Goal: Transaction & Acquisition: Purchase product/service

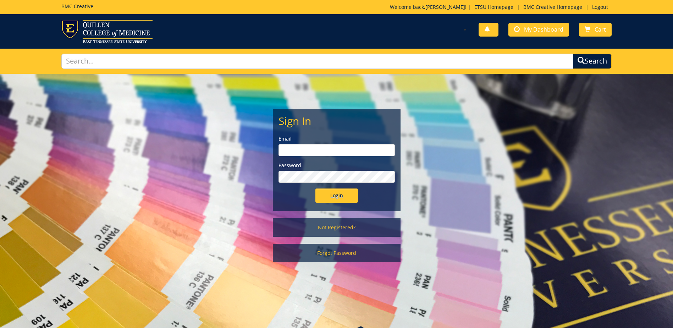
type input "[EMAIL_ADDRESS][DOMAIN_NAME]"
click at [327, 192] on input "Login" at bounding box center [336, 195] width 43 height 14
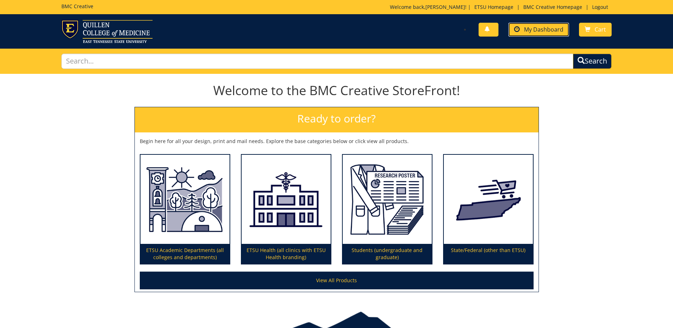
click at [554, 27] on span "My Dashboard" at bounding box center [543, 30] width 39 height 8
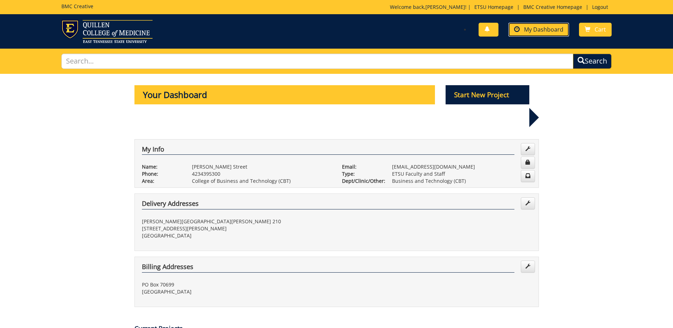
click at [543, 25] on link "My Dashboard" at bounding box center [538, 30] width 61 height 14
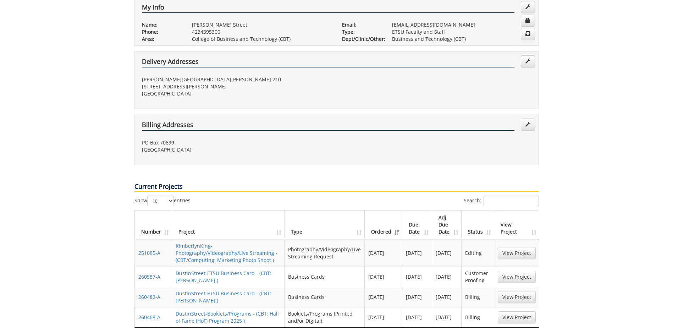
scroll to position [213, 0]
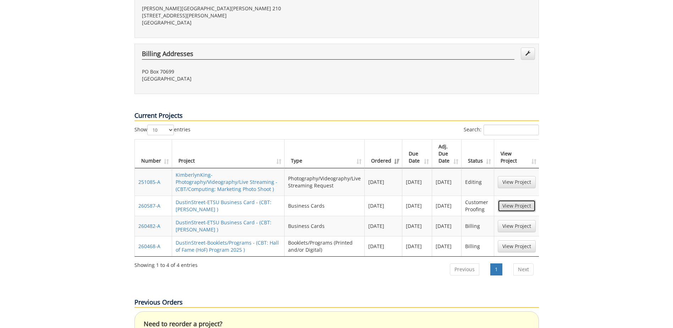
click at [516, 200] on link "View Project" at bounding box center [517, 206] width 38 height 12
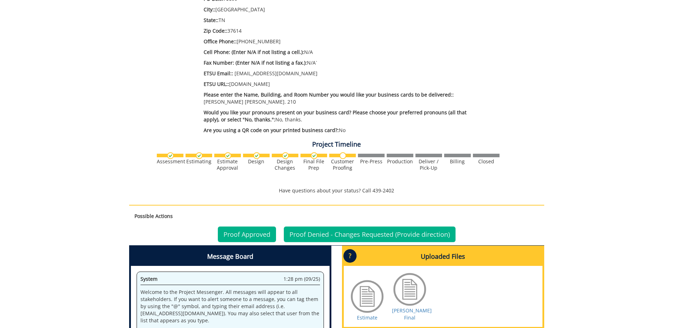
scroll to position [390, 0]
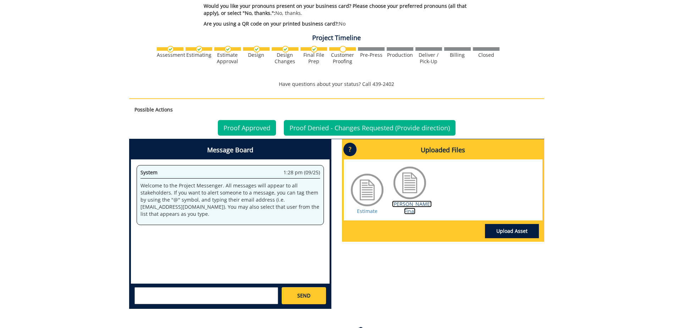
click at [410, 204] on link "Stephens BC Final" at bounding box center [412, 207] width 40 height 14
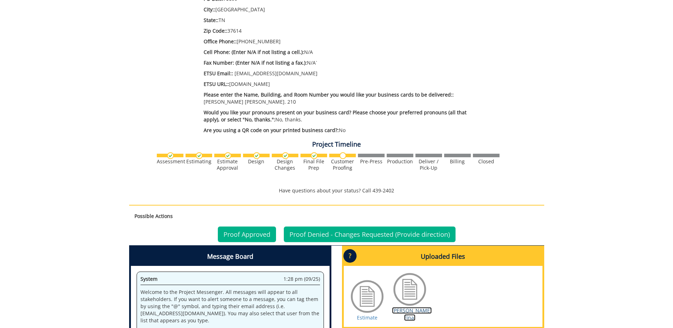
scroll to position [177, 0]
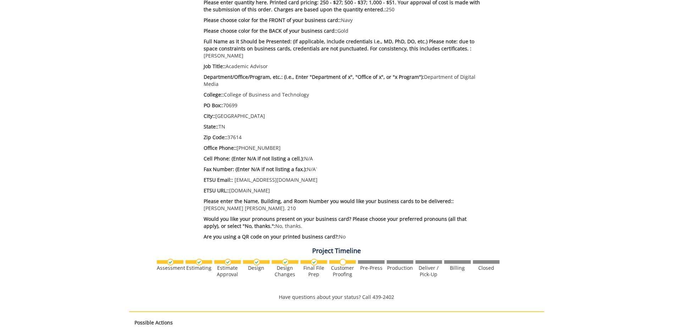
drag, startPoint x: 330, startPoint y: 236, endPoint x: 285, endPoint y: 224, distance: 45.9
click at [285, 224] on div "Estimate Approver: benningtonl@etsu.edu Payment Type: Bill to Index / Grant # B…" at bounding box center [342, 94] width 288 height 300
click at [284, 223] on p "Would you like your pronouns present on your business card? Please choose your …" at bounding box center [343, 222] width 278 height 14
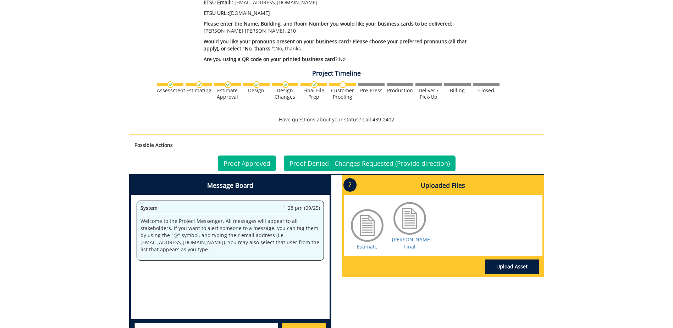
scroll to position [390, 0]
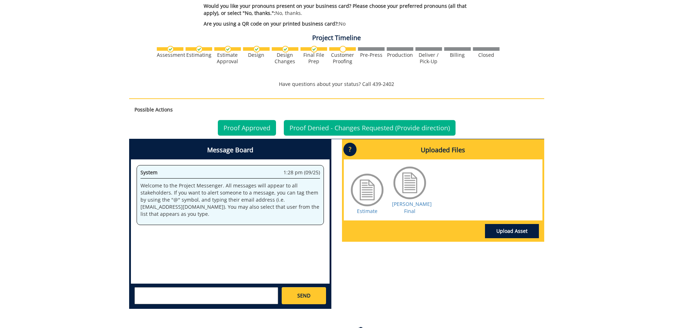
click at [189, 294] on textarea at bounding box center [206, 295] width 144 height 17
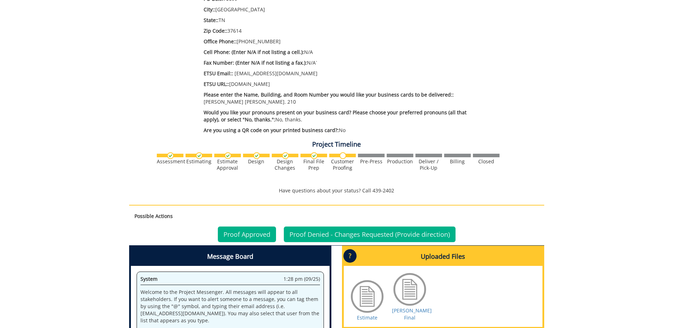
click at [236, 82] on p "ETSU URL:: etsudigitalmedia.com" at bounding box center [343, 84] width 278 height 7
click at [237, 82] on p "ETSU URL:: etsudigitalmedia.com" at bounding box center [343, 84] width 278 height 7
drag, startPoint x: 230, startPoint y: 83, endPoint x: 290, endPoint y: 82, distance: 59.6
click at [290, 82] on p "ETSU URL:: etsudigitalmedia.com" at bounding box center [343, 84] width 278 height 7
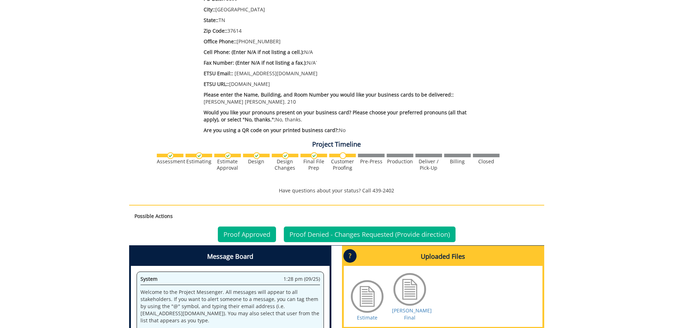
copy p "etsudigitalmedia.com"
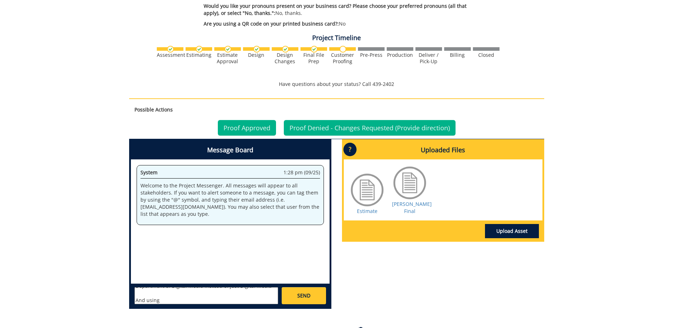
click at [179, 301] on textarea "The only changes Deborah asked about were: Department of Digital Media instead …" at bounding box center [206, 295] width 144 height 17
paste textarea "etsudigitalmedia.com"
type textarea "The only changes Deborah asked about were: Department of Digital Media instead …"
click at [313, 293] on link "SEND" at bounding box center [304, 295] width 44 height 17
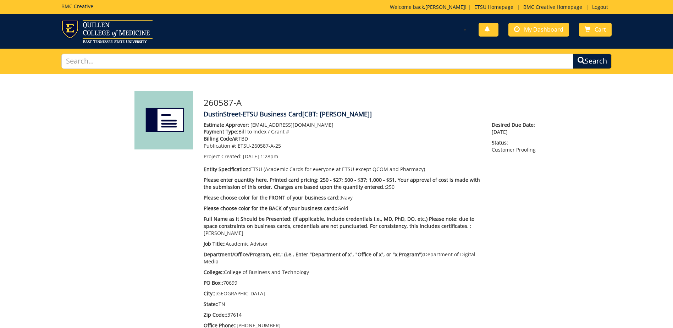
scroll to position [7455, 0]
click at [552, 35] on link "My Dashboard" at bounding box center [538, 30] width 61 height 14
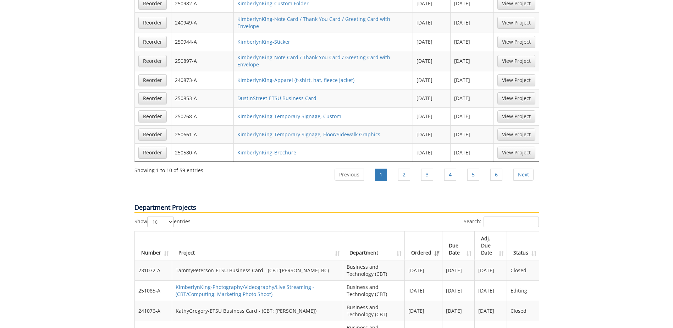
scroll to position [497, 0]
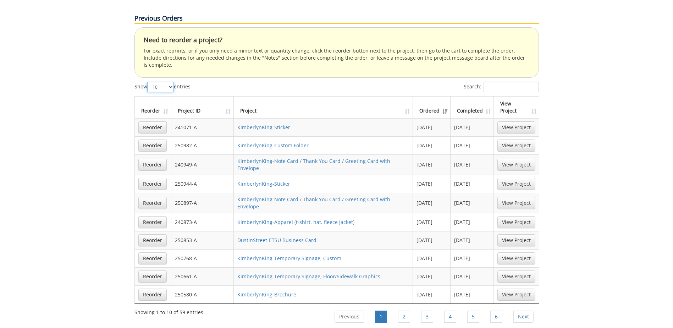
click at [165, 82] on select "10 25 50 100" at bounding box center [160, 87] width 27 height 11
select select "100"
click at [148, 82] on select "10 25 50 100" at bounding box center [160, 87] width 27 height 11
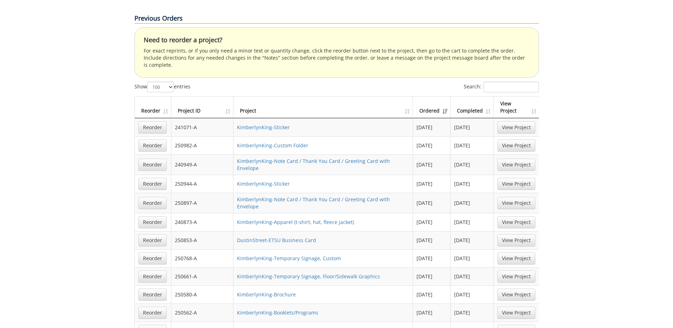
click at [446, 96] on th "Ordered" at bounding box center [432, 107] width 38 height 22
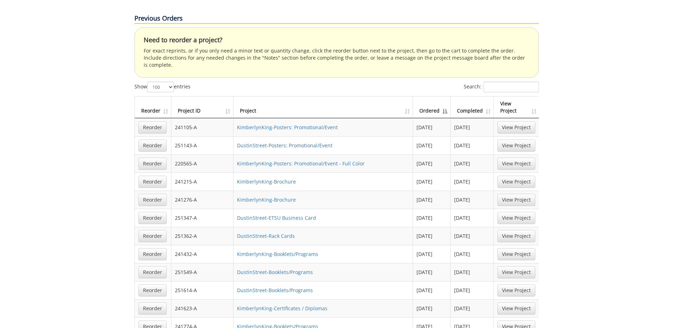
click at [447, 96] on th "Ordered" at bounding box center [432, 107] width 38 height 22
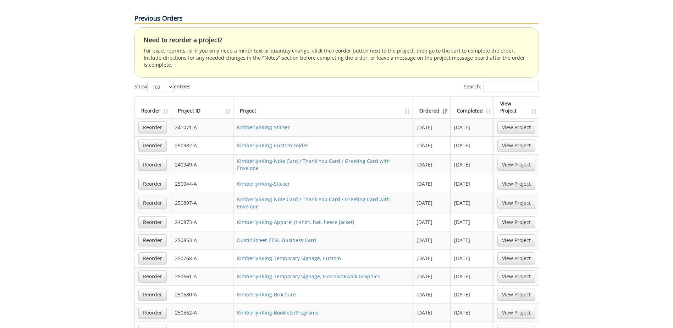
click at [447, 96] on th "Ordered" at bounding box center [432, 107] width 38 height 22
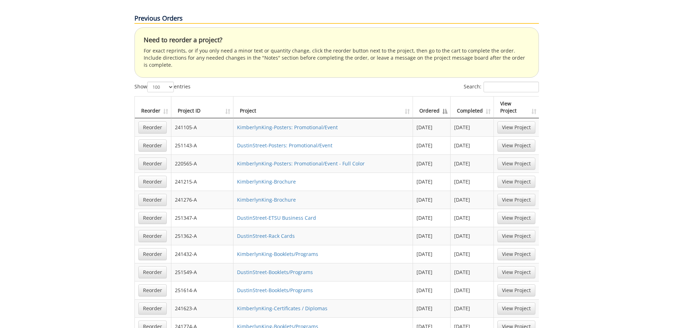
click at [486, 96] on th "Completed" at bounding box center [472, 107] width 43 height 22
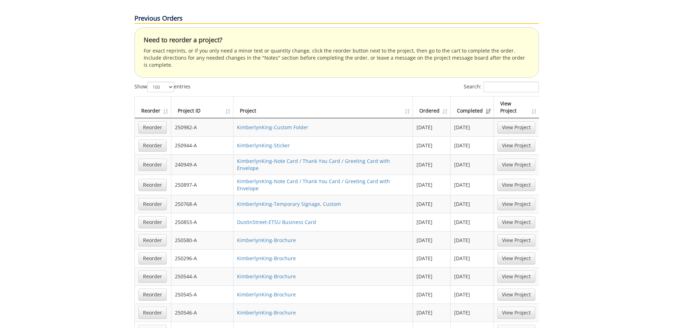
click at [486, 96] on th "Completed" at bounding box center [472, 107] width 43 height 22
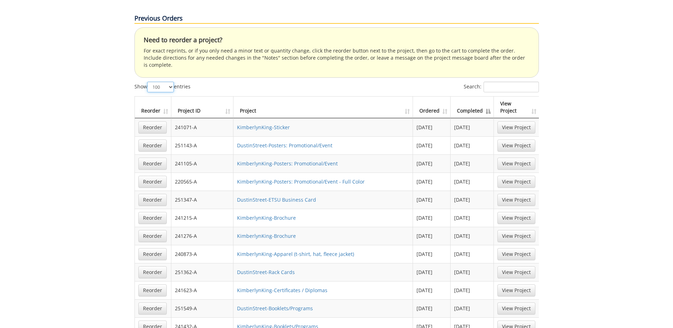
click at [166, 82] on select "10 25 50 100" at bounding box center [160, 87] width 27 height 11
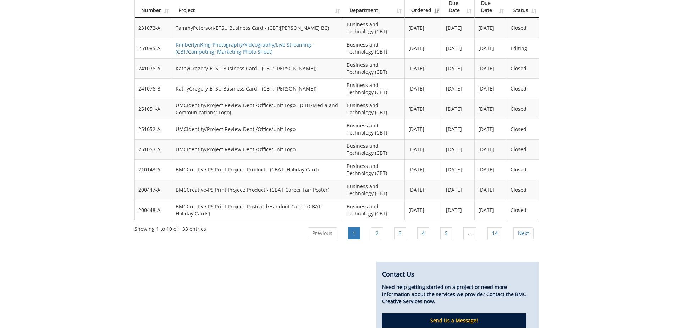
scroll to position [1667, 0]
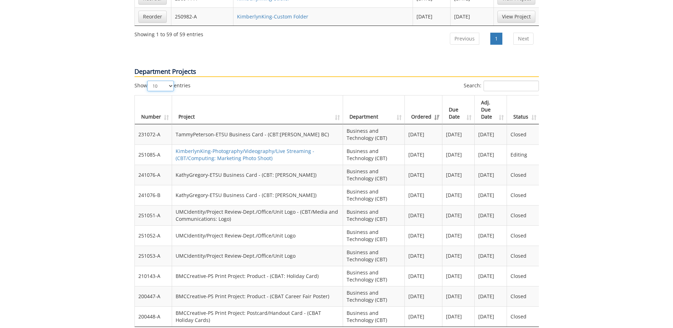
click at [161, 81] on select "10 25 50 100" at bounding box center [160, 86] width 27 height 11
select select "100"
click at [148, 81] on select "10 25 50 100" at bounding box center [160, 86] width 27 height 11
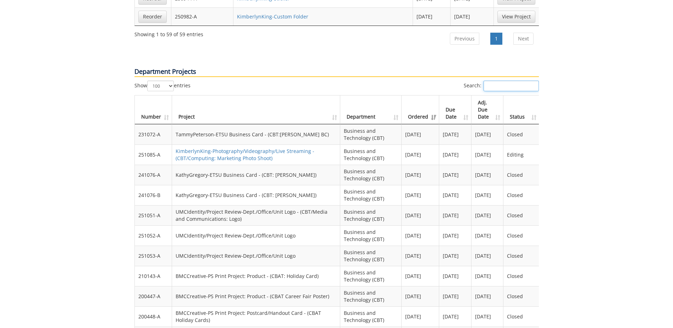
click at [505, 81] on input "Search:" at bounding box center [511, 86] width 55 height 11
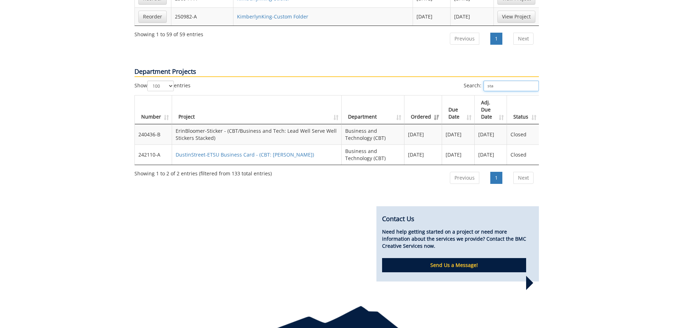
scroll to position [1645, 0]
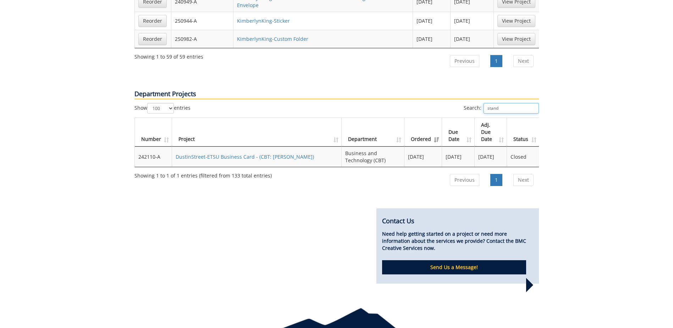
type input "stand"
drag, startPoint x: 161, startPoint y: 127, endPoint x: 136, endPoint y: 128, distance: 25.2
click at [136, 147] on td "242110-A" at bounding box center [153, 157] width 37 height 20
copy td "242110-A"
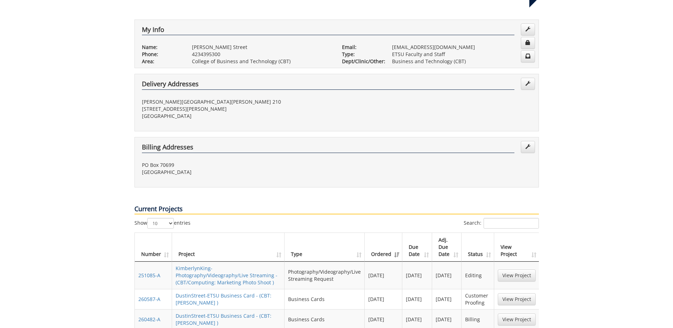
scroll to position [0, 0]
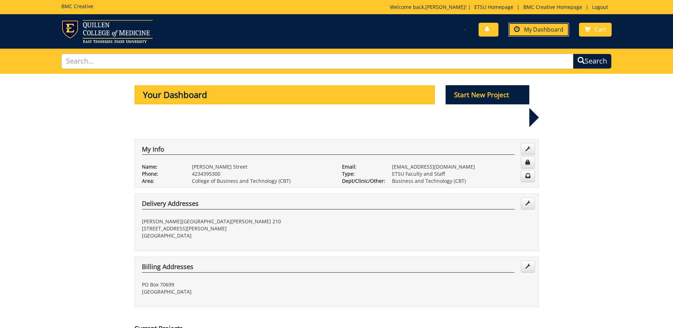
click at [553, 30] on span "My Dashboard" at bounding box center [543, 30] width 39 height 8
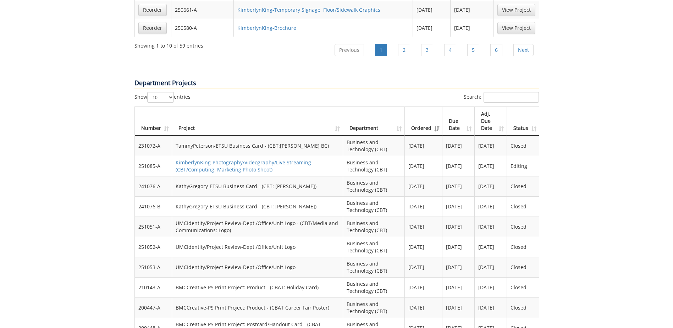
scroll to position [692, 0]
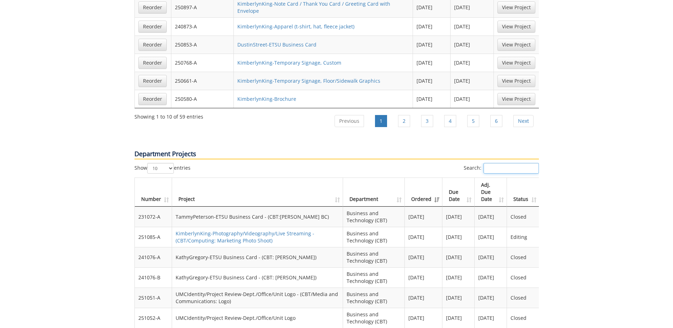
click at [503, 163] on input "Search:" at bounding box center [511, 168] width 55 height 11
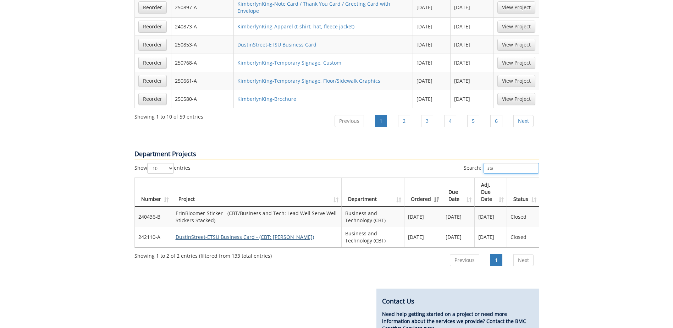
type input "sta"
click at [286, 233] on link "DustinStreet-ETSU Business Card - (CBT: Standridge BC)" at bounding box center [245, 236] width 138 height 7
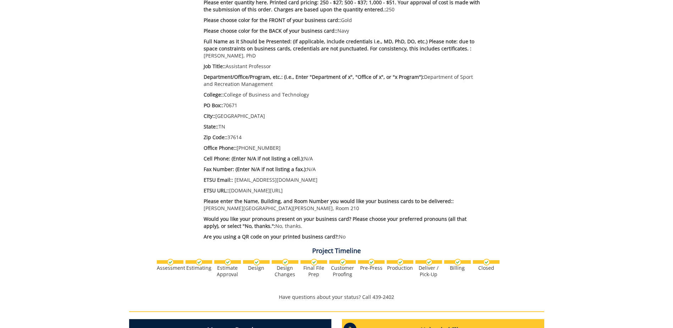
scroll to position [413, 0]
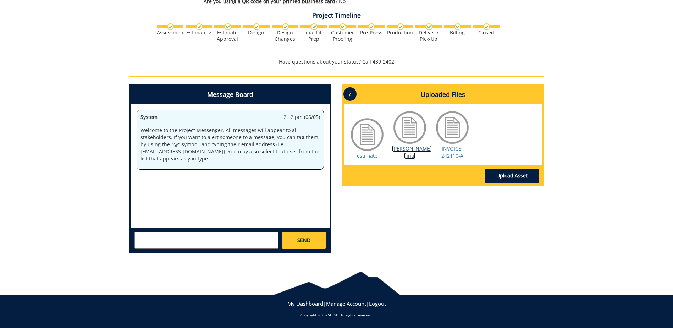
click at [400, 149] on link "Standridge BC Final" at bounding box center [412, 152] width 40 height 14
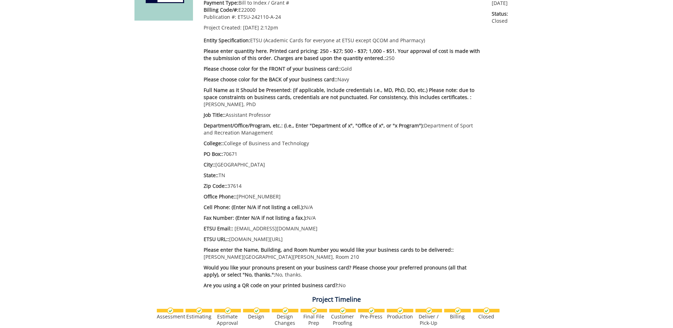
scroll to position [0, 0]
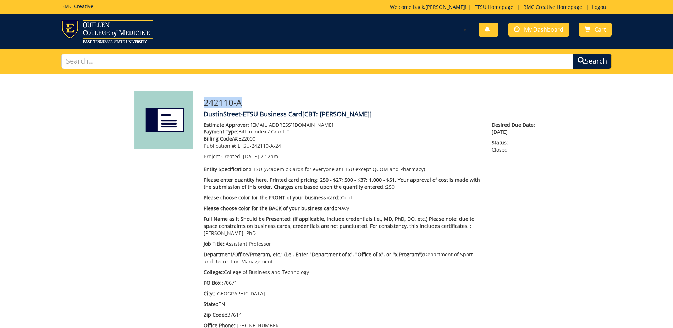
drag, startPoint x: 204, startPoint y: 103, endPoint x: 247, endPoint y: 102, distance: 42.9
click at [247, 102] on h3 "242110-A" at bounding box center [371, 102] width 335 height 9
copy h3 "242110-A"
click at [544, 30] on span "My Dashboard" at bounding box center [543, 30] width 39 height 8
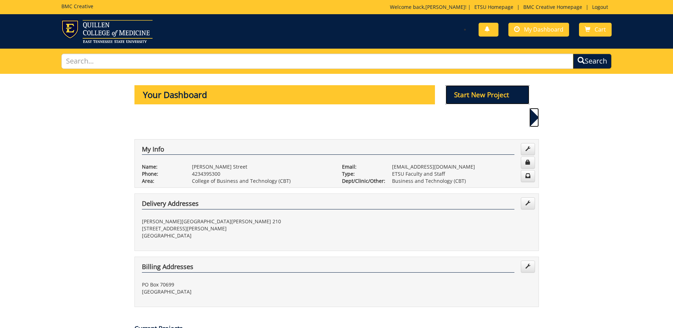
click at [485, 92] on p "Start New Project" at bounding box center [488, 94] width 84 height 19
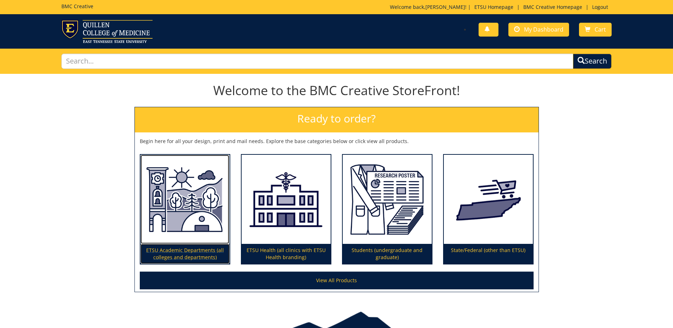
click at [165, 231] on img at bounding box center [184, 199] width 89 height 89
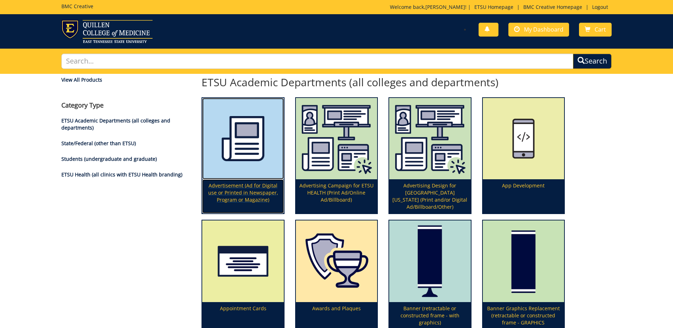
click at [236, 186] on p "Advertisement (Ad for Digital use or Printed in Newspaper, Program or Magazine)" at bounding box center [242, 196] width 81 height 34
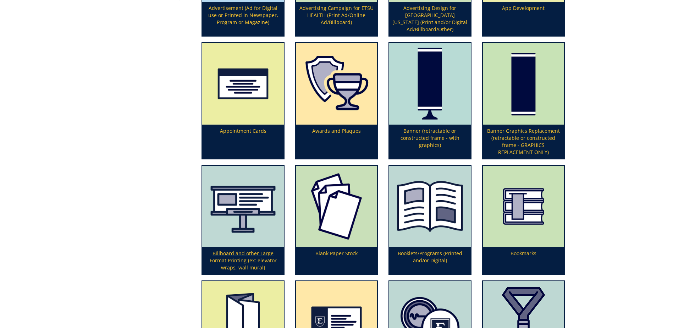
scroll to position [284, 0]
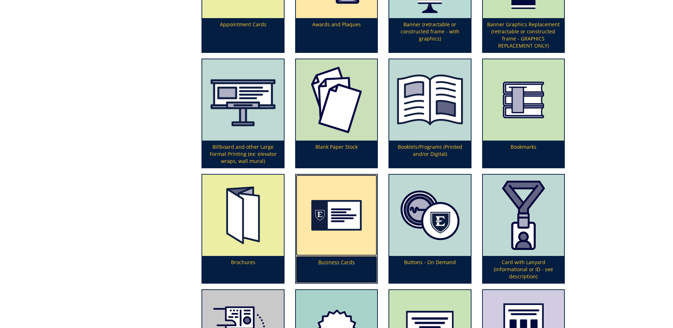
click at [326, 217] on img at bounding box center [336, 215] width 81 height 81
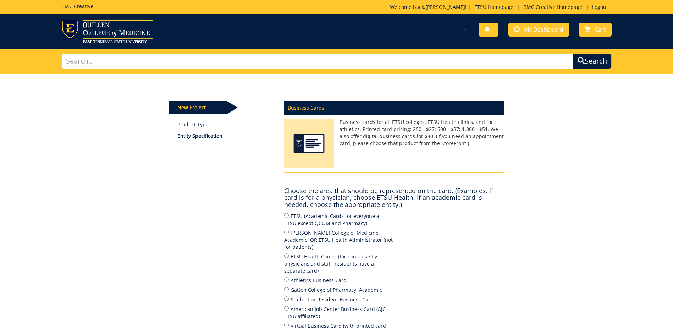
scroll to position [35, 0]
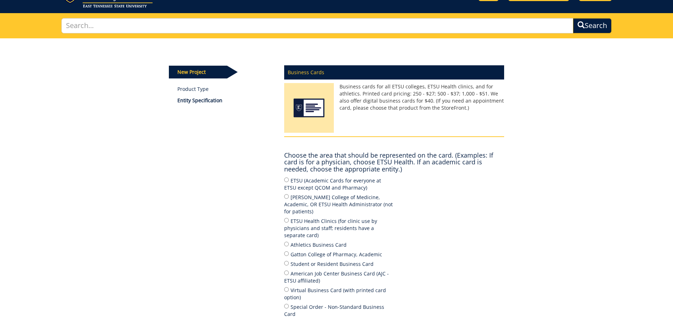
click at [306, 186] on label "ETSU (Academic Cards for everyone at ETSU except QCOM and Pharmacy)" at bounding box center [339, 183] width 110 height 15
click at [289, 182] on input "ETSU (Academic Cards for everyone at ETSU except QCOM and Pharmacy)" at bounding box center [286, 179] width 5 height 5
radio input "true"
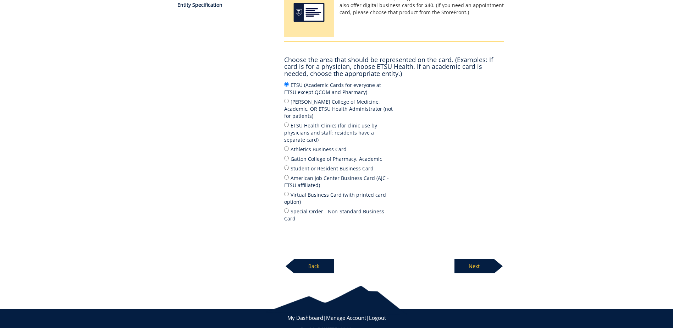
click at [472, 259] on p "Next" at bounding box center [474, 266] width 40 height 14
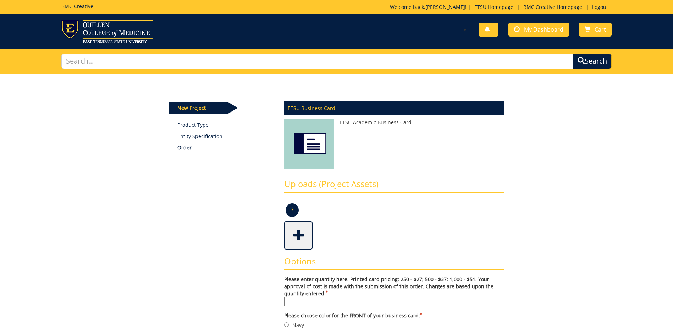
scroll to position [106, 0]
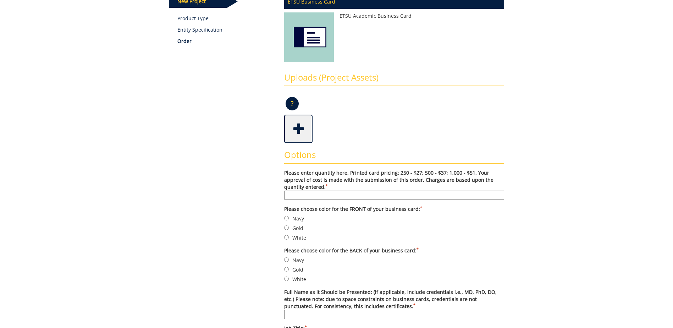
click at [305, 195] on input "Please enter quantity here. Printed card pricing: 250 - $27; 500 - $37; 1,000 -…" at bounding box center [394, 194] width 220 height 9
type input "250"
click at [298, 230] on label "Gold" at bounding box center [394, 228] width 220 height 8
click at [289, 230] on input "Gold" at bounding box center [286, 227] width 5 height 5
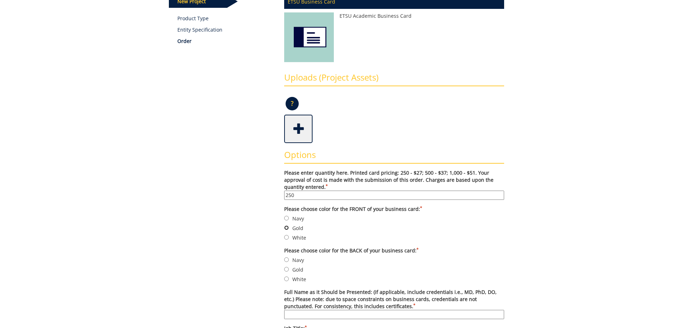
radio input "true"
click at [294, 261] on label "Navy" at bounding box center [394, 260] width 220 height 8
click at [289, 261] on input "Navy" at bounding box center [286, 259] width 5 height 5
radio input "true"
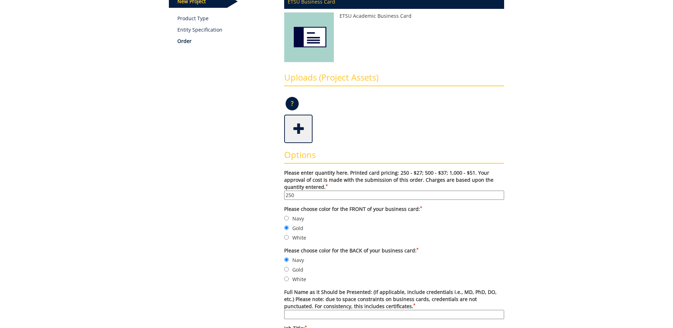
scroll to position [177, 0]
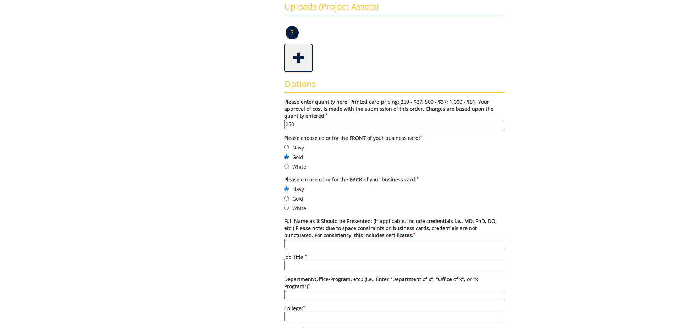
click at [313, 246] on input "Full Name as it Should be Presented: (if applicable, include credentials i.e., …" at bounding box center [394, 243] width 220 height 9
click at [338, 241] on input "Sarah Standridge" at bounding box center [394, 243] width 220 height 9
type input "Sarah Standridge, PhD"
type input "Associate Professor"
type input "Sport & Recreation Management"
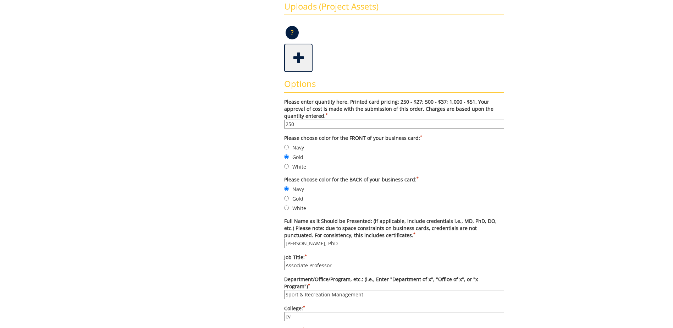
type input "c"
type input "College of Business and Technology"
type input "70699"
type input "Johnson City"
type input "TN"
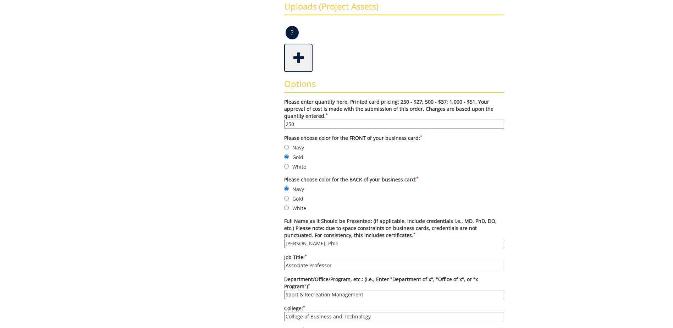
type input "37614"
type input "(423) 439-7829"
type input "(423) 439-5274"
type input "roachdt@etsu.edu"
type input "etsu.edu/cbat"
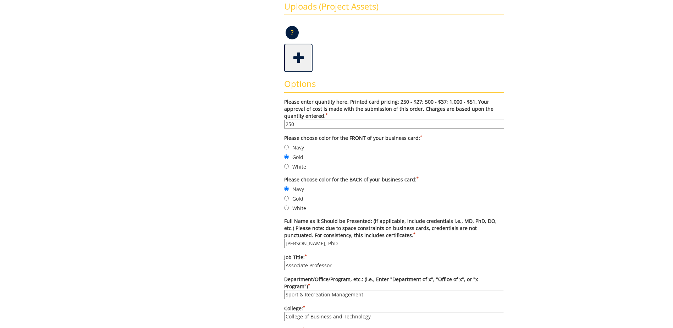
click at [235, 250] on div "Some kind of message here. New Project Product Type Entity Specification Order …" at bounding box center [337, 307] width 346 height 823
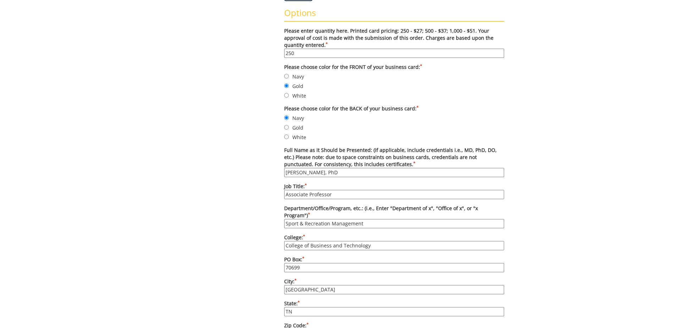
click at [249, 288] on div "Some kind of message here. New Project Product Type Entity Specification Order …" at bounding box center [337, 236] width 346 height 823
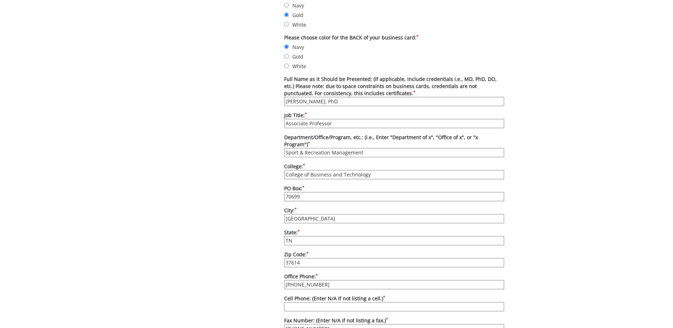
scroll to position [426, 0]
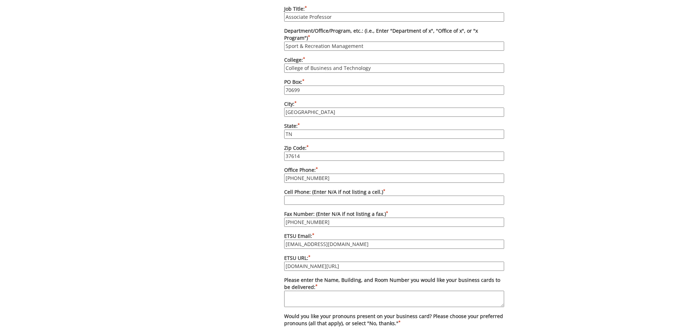
drag, startPoint x: 330, startPoint y: 170, endPoint x: 299, endPoint y: 170, distance: 31.6
click at [299, 173] on input "(423) 439-7829" at bounding box center [394, 177] width 220 height 9
type input "(423) 557-3839"
drag, startPoint x: 325, startPoint y: 214, endPoint x: 268, endPoint y: 214, distance: 56.8
click at [268, 214] on div "Some kind of message here. New Project Product Type Entity Specification Order …" at bounding box center [337, 59] width 346 height 823
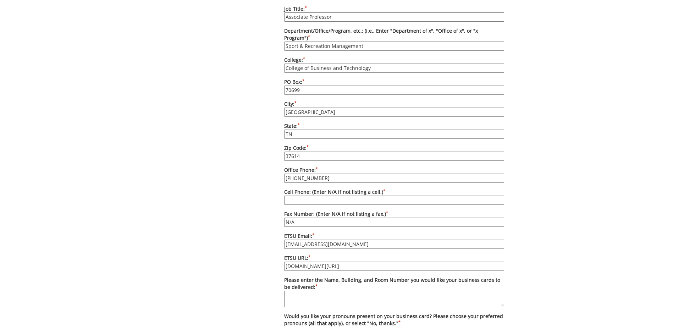
type input "N/A"
click at [304, 195] on input "Cell Phone: (Enter N/A if not listing a cell.) *" at bounding box center [394, 199] width 220 height 9
type input "N/A"
click at [314, 239] on input "roachdt@etsu.edu" at bounding box center [394, 243] width 220 height 9
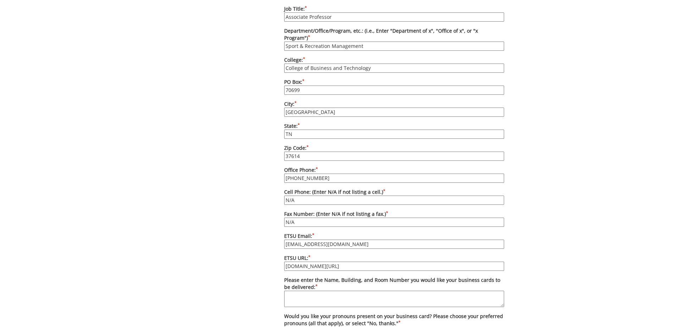
type input "standridges@etsu.edu"
type input "etsu.edu/cbat"
click at [252, 236] on div "Some kind of message here. New Project Product Type Entity Specification Order …" at bounding box center [337, 59] width 346 height 823
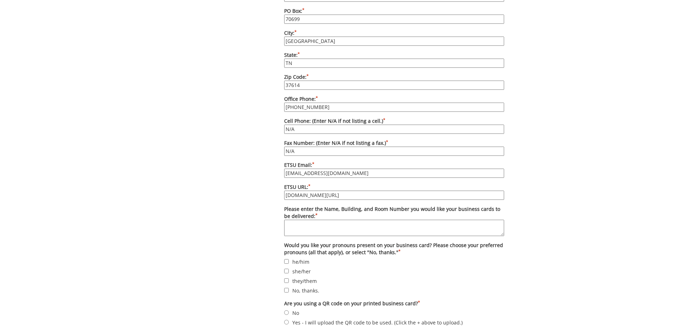
click at [321, 221] on textarea "Please enter the Name, Building, and Room Number you would like your business c…" at bounding box center [394, 228] width 220 height 16
type textarea "Sam Wilson Hall Rm. 210"
click at [289, 286] on label "No, thanks." at bounding box center [394, 290] width 220 height 8
click at [289, 288] on input "No, thanks." at bounding box center [286, 290] width 5 height 5
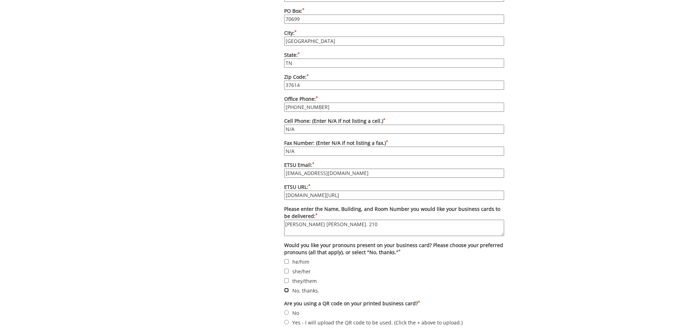
checkbox input "true"
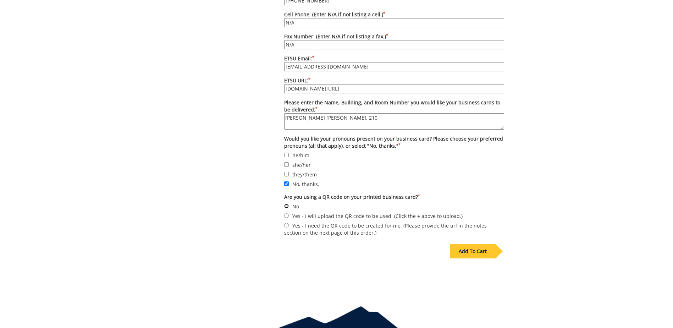
click at [288, 204] on input "No" at bounding box center [286, 206] width 5 height 5
radio input "true"
click at [474, 244] on div "Add To Cart" at bounding box center [472, 251] width 45 height 14
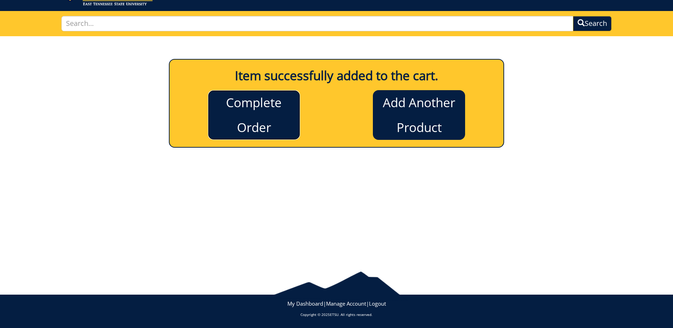
click at [267, 106] on link "Complete Order" at bounding box center [254, 115] width 92 height 50
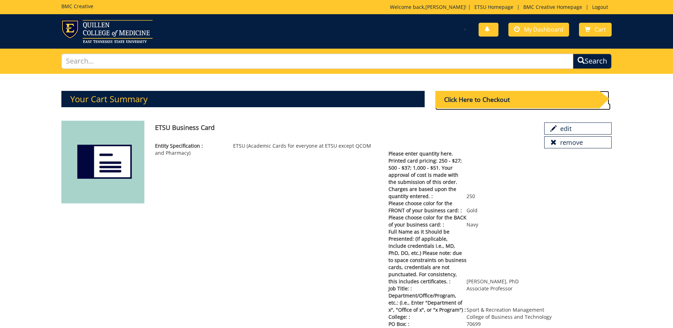
click at [457, 99] on div "Click Here to Checkout" at bounding box center [517, 99] width 164 height 17
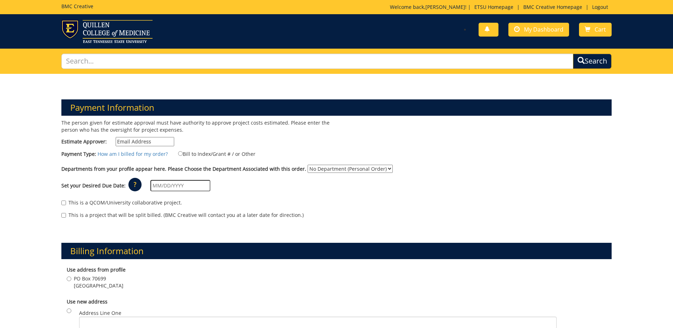
click at [166, 143] on input "Estimate Approver:" at bounding box center [145, 141] width 59 height 9
type input "[EMAIL_ADDRESS][DOMAIN_NAME]"
type input "[DATE]"
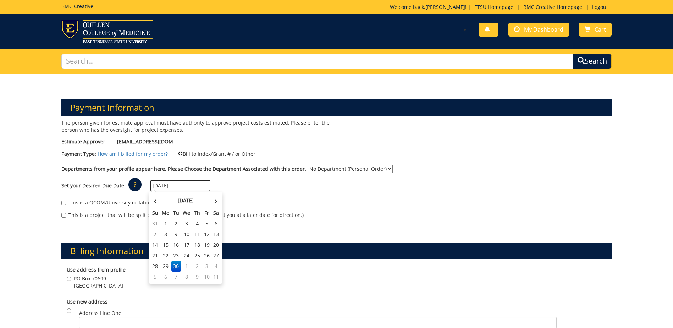
click at [179, 154] on input "Bill to Index/Grant # / or Other" at bounding box center [180, 153] width 5 height 5
radio input "true"
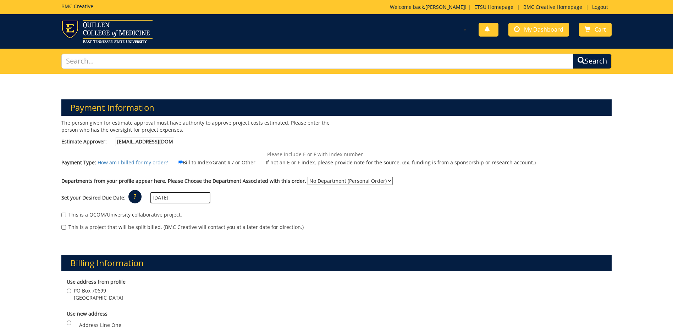
click at [280, 151] on input "If not an E or F index, please provide note for the source. (ex. funding is fro…" at bounding box center [315, 154] width 99 height 9
click at [233, 154] on div "Payment Type: How am I billed for my order? Bill to Index/Grant # / or Other" at bounding box center [336, 161] width 561 height 23
click at [289, 155] on input "If not an E or F index, please provide note for the source. (ex. funding is fro…" at bounding box center [315, 154] width 99 height 9
click at [295, 150] on input "If not an E or F index, please provide note for the source. (ex. funding is fro…" at bounding box center [315, 154] width 99 height 9
paste input "10-50000-100000-100-{INSERT ACCOUNT}-350-999-999-999"
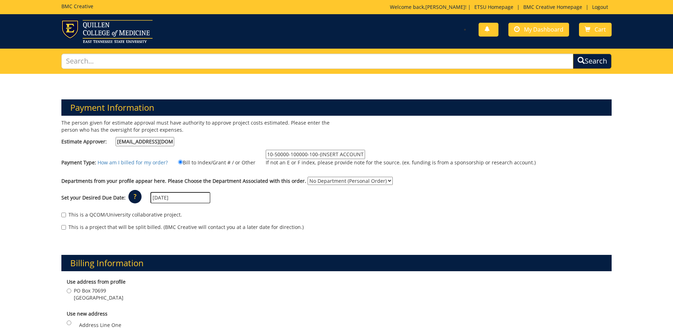
scroll to position [0, 40]
type input "10-50000-100000-100-{INSERT ACCOUNT}-350-999-999-999"
click at [223, 208] on div "This is a QCOM/University collaborative project. This is a project that will be…" at bounding box center [336, 223] width 561 height 30
click at [184, 198] on input "[DATE]" at bounding box center [180, 197] width 60 height 11
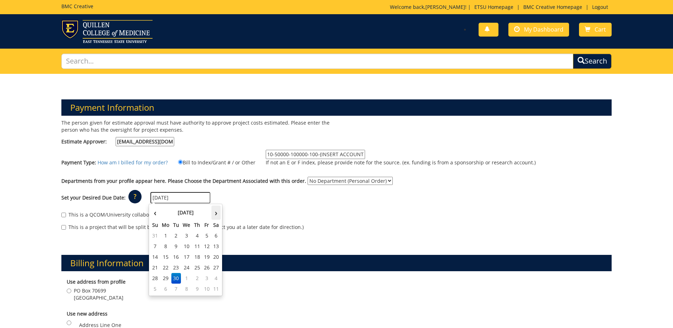
click at [213, 215] on th "›" at bounding box center [215, 212] width 9 height 14
click at [197, 245] on td "9" at bounding box center [197, 246] width 10 height 11
type input "[DATE]"
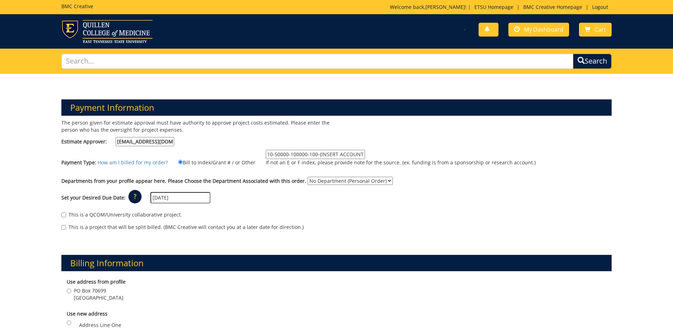
click at [107, 244] on div "Billing Information Use address from profile [STREET_ADDRESS] Use new address" at bounding box center [336, 326] width 561 height 177
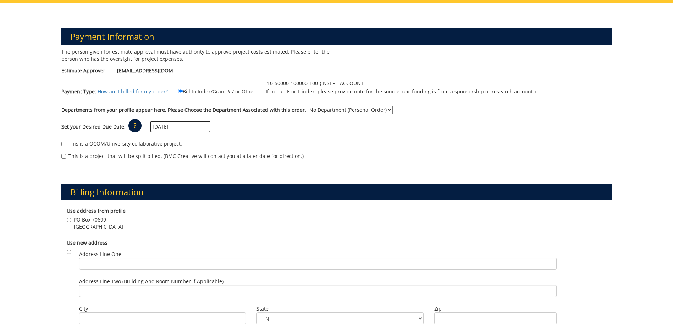
click at [90, 227] on span "[GEOGRAPHIC_DATA]" at bounding box center [99, 226] width 50 height 7
click at [71, 222] on input "PO Box 70699 [GEOGRAPHIC_DATA]" at bounding box center [69, 219] width 5 height 5
radio input "true"
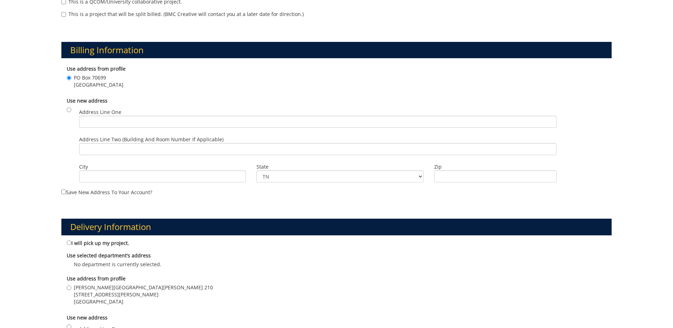
click at [85, 289] on span "[PERSON_NAME][GEOGRAPHIC_DATA][PERSON_NAME] 210" at bounding box center [143, 287] width 139 height 7
click at [71, 289] on input "[PERSON_NAME][GEOGRAPHIC_DATA][PERSON_NAME] [STREET_ADDRESS][PERSON_NAME]" at bounding box center [69, 287] width 5 height 5
radio input "true"
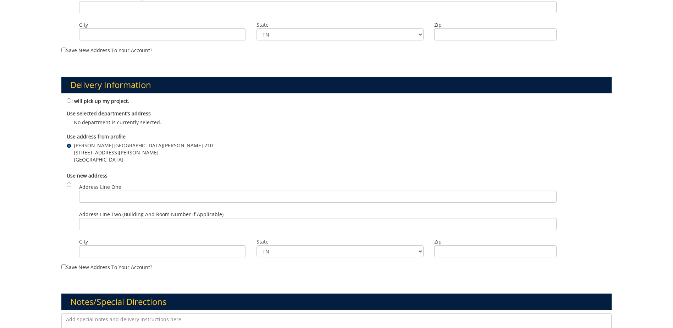
scroll to position [461, 0]
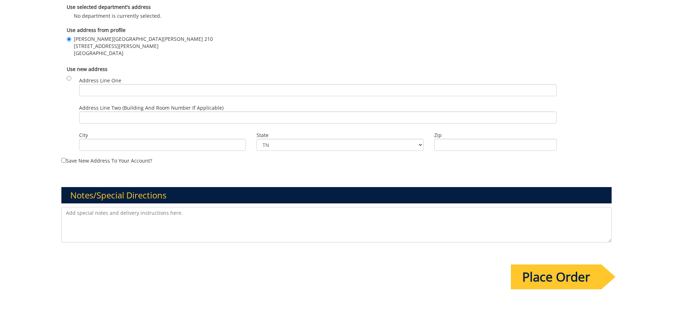
click at [190, 220] on textarea at bounding box center [336, 224] width 550 height 35
paste textarea "10-50000-100000-100-{INSERT ACCOUNT}-350-999-999-999"
type textarea "10-50000-100000-100-{INSERT ACCOUNT}-350-999-999-999"
click at [534, 286] on input "Place Order" at bounding box center [556, 276] width 90 height 25
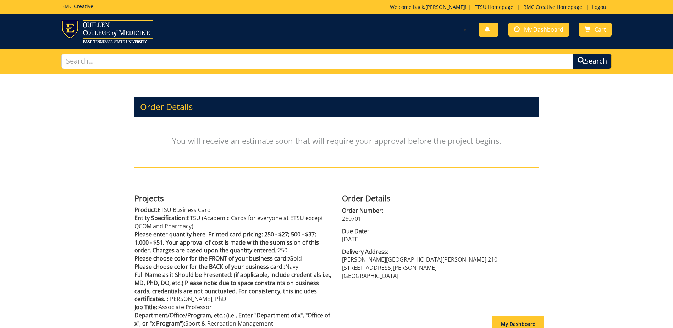
scroll to position [142, 0]
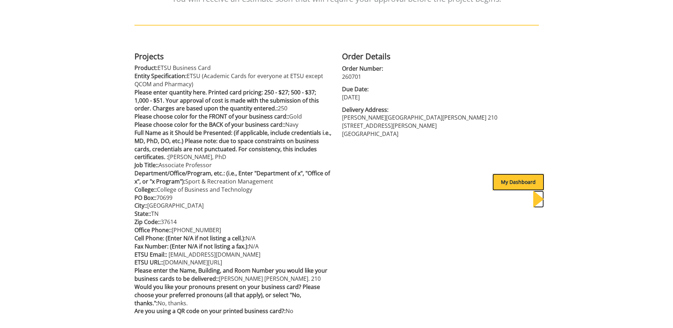
click at [505, 185] on div "My Dashboard" at bounding box center [518, 181] width 52 height 17
